Goal: Find specific page/section: Find specific page/section

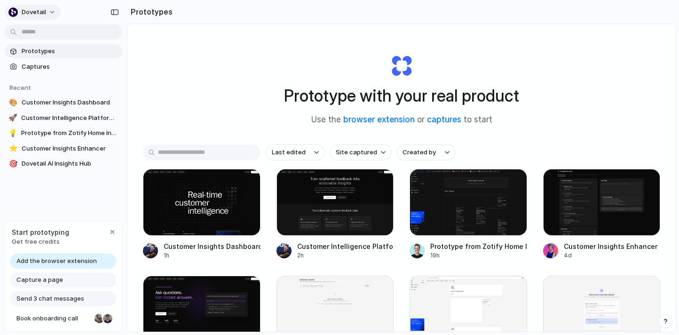
click at [50, 13] on button "dovetail" at bounding box center [33, 12] width 56 height 15
click at [50, 107] on link "🎨 Customer Insights Dashboard" at bounding box center [64, 103] width 118 height 14
click at [180, 197] on div at bounding box center [202, 202] width 118 height 67
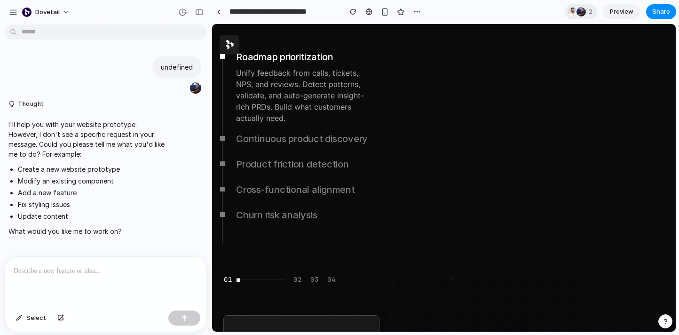
scroll to position [1095, 0]
